Goal: Information Seeking & Learning: Learn about a topic

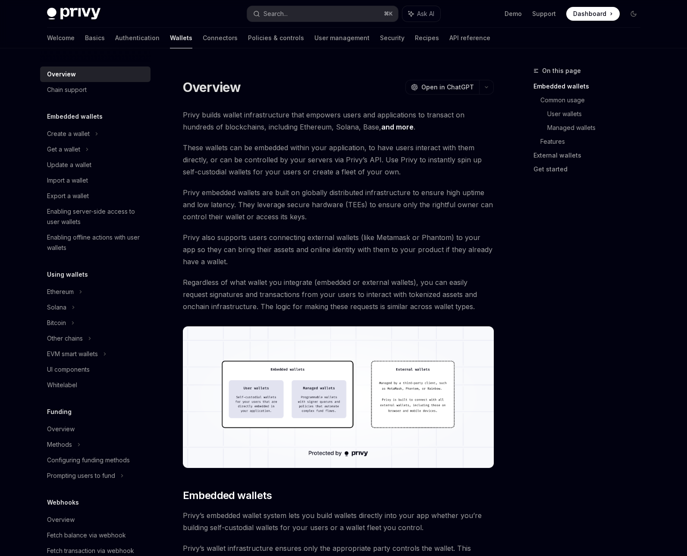
type textarea "*"
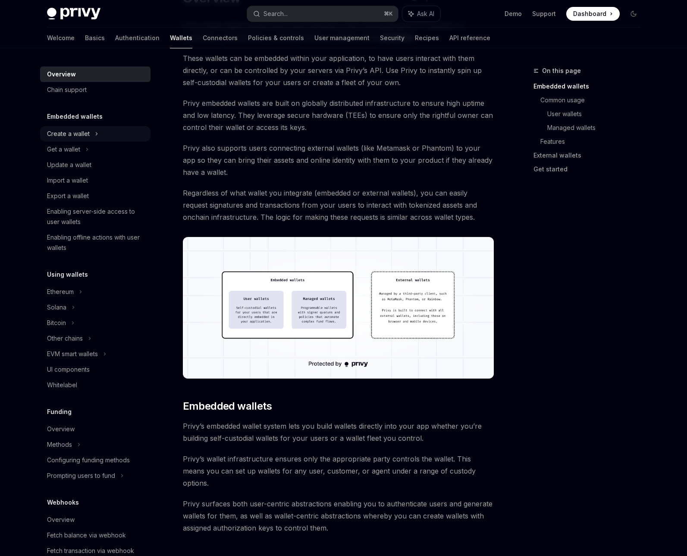
click at [58, 136] on div "Create a wallet" at bounding box center [68, 134] width 43 height 10
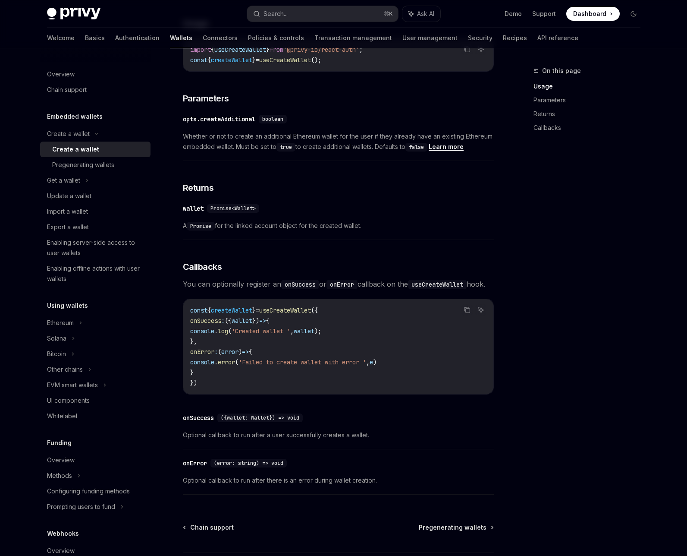
scroll to position [476, 0]
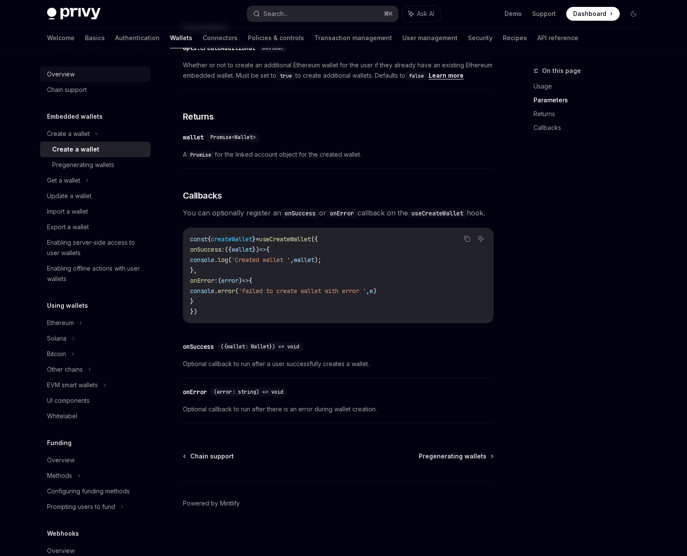
click at [62, 73] on div "Overview" at bounding box center [61, 74] width 28 height 10
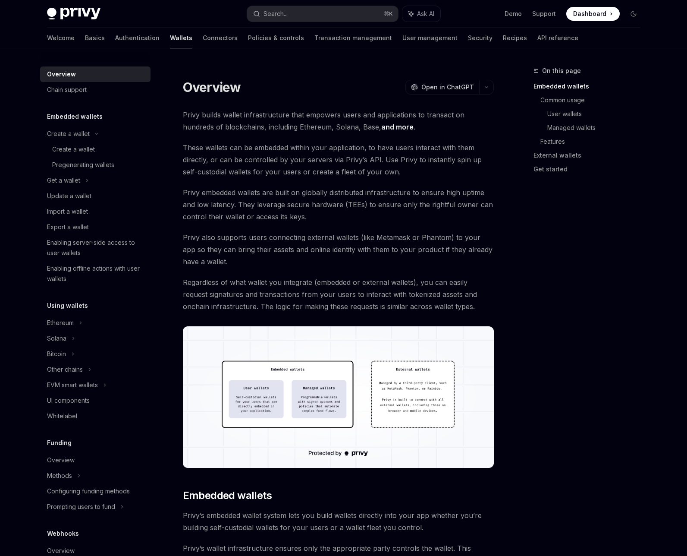
click at [381, 125] on link "and more" at bounding box center [397, 127] width 32 height 9
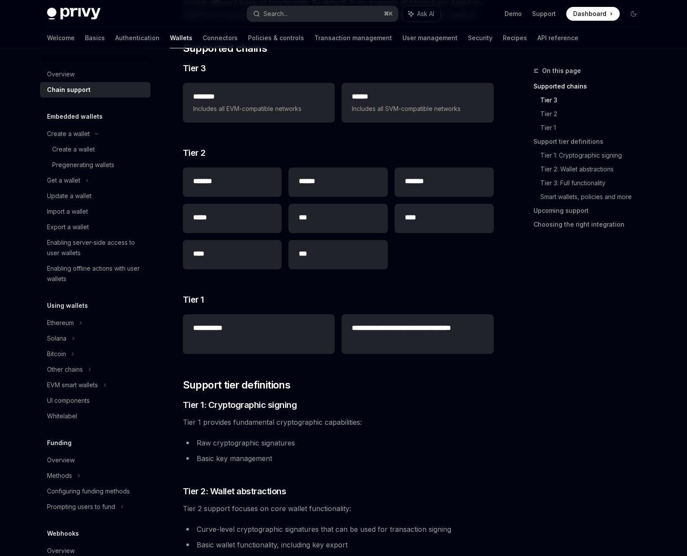
scroll to position [76, 0]
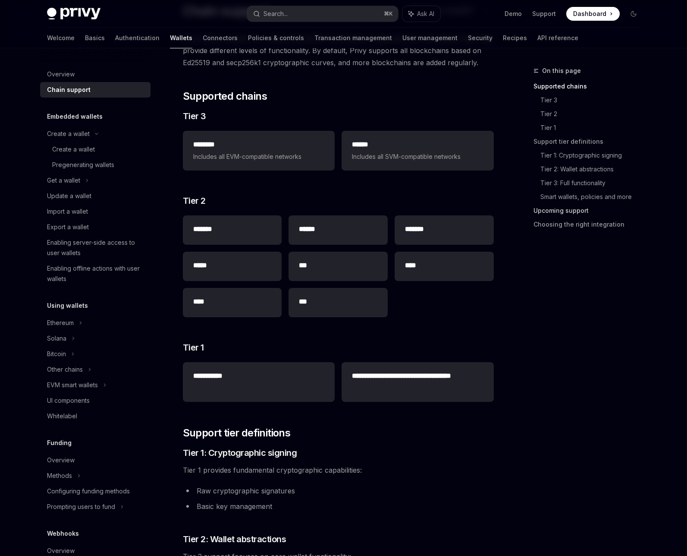
click at [540, 212] on link "Upcoming support" at bounding box center [591, 211] width 114 height 14
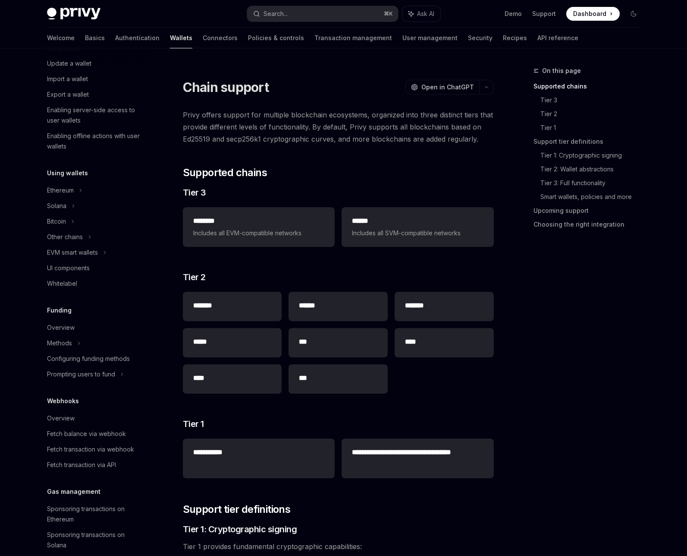
scroll to position [138, 0]
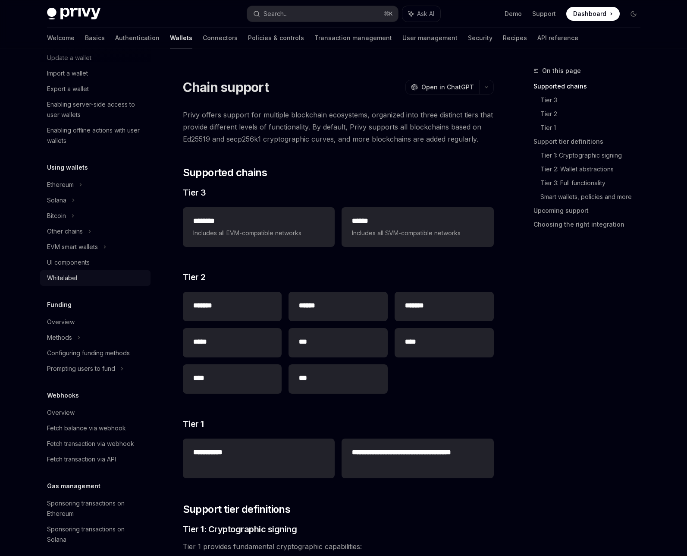
click at [74, 281] on div "Whitelabel" at bounding box center [62, 278] width 30 height 10
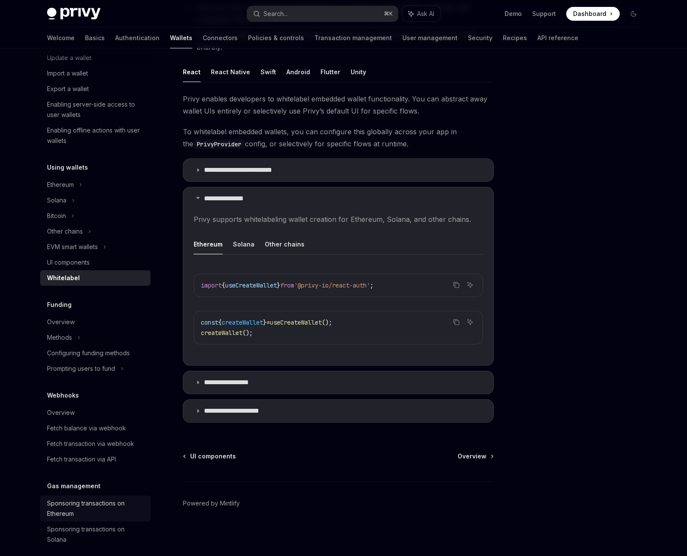
scroll to position [222, 0]
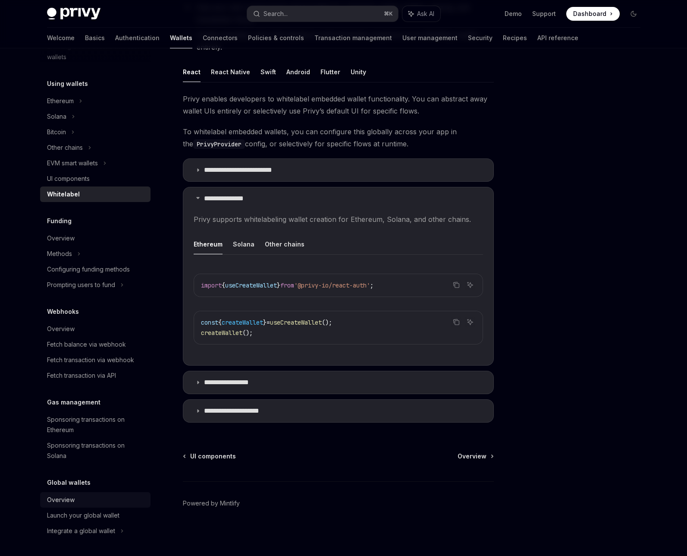
click at [63, 499] on div "Overview" at bounding box center [61, 499] width 28 height 10
type textarea "*"
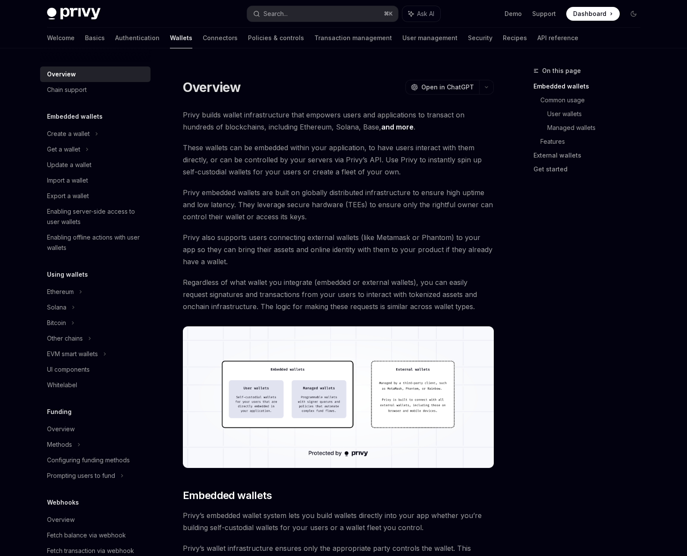
type textarea "*"
